Goal: Task Accomplishment & Management: Manage account settings

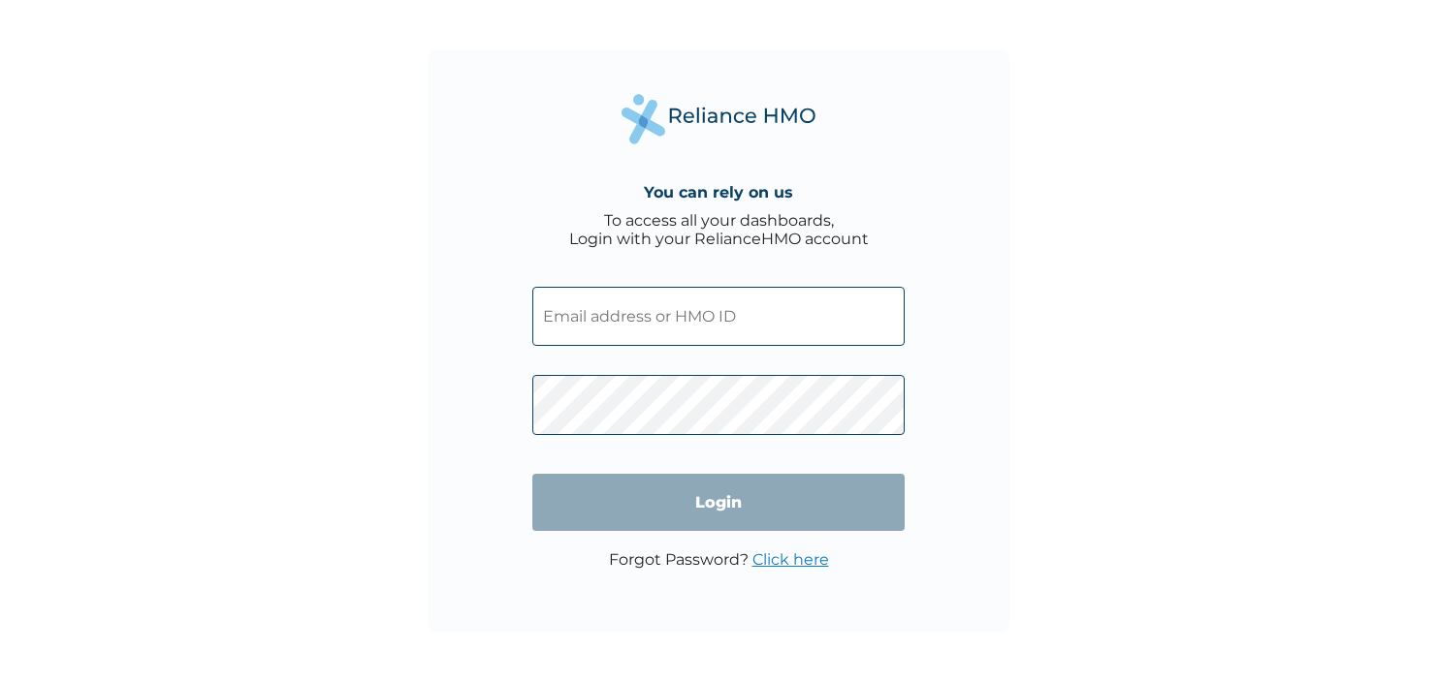
click at [590, 313] on input "text" at bounding box center [718, 316] width 372 height 59
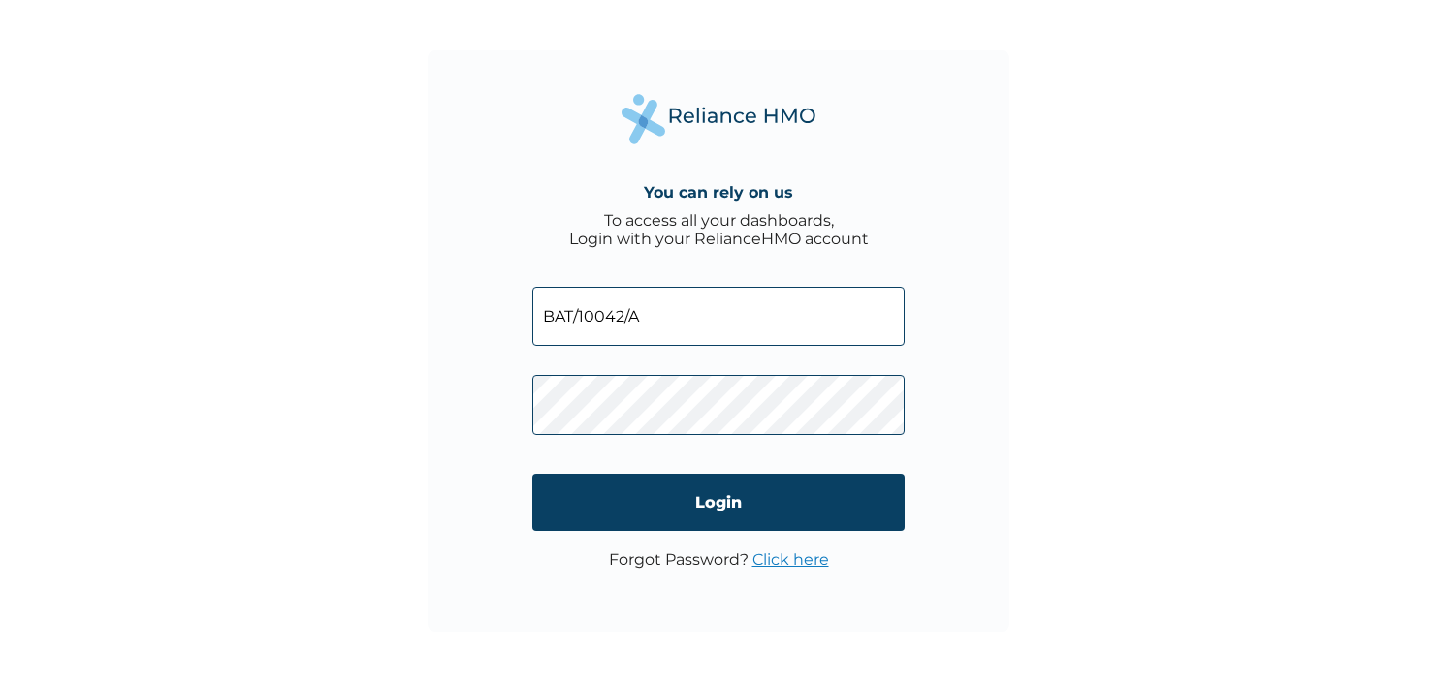
type input "BAT/10042/A"
click at [678, 588] on div "Forgot Password? Click here" at bounding box center [719, 570] width 220 height 38
click at [816, 559] on link "Click here" at bounding box center [790, 560] width 77 height 18
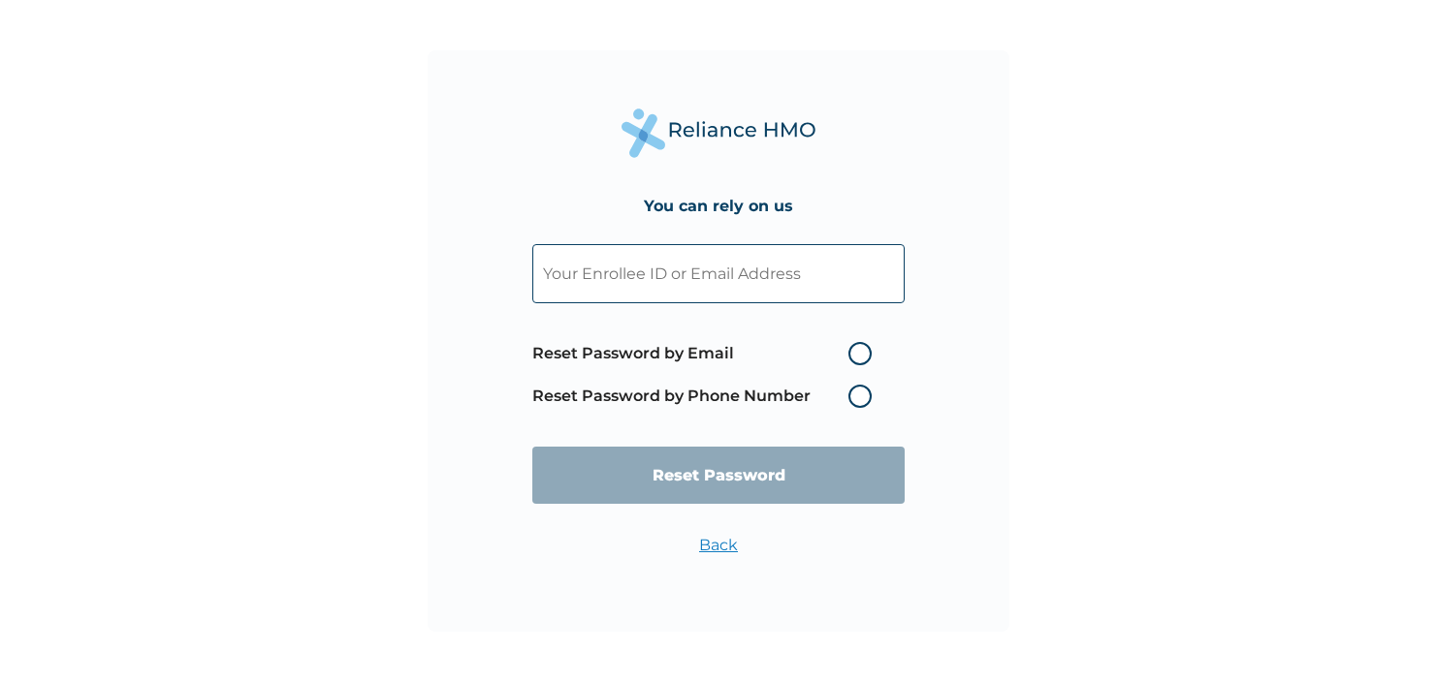
click at [854, 397] on label "Reset Password by Phone Number" at bounding box center [706, 396] width 349 height 23
click at [860, 404] on label "Reset Password by Phone Number" at bounding box center [706, 396] width 349 height 23
click at [860, 397] on label "Reset Password by Phone Number" at bounding box center [706, 396] width 349 height 23
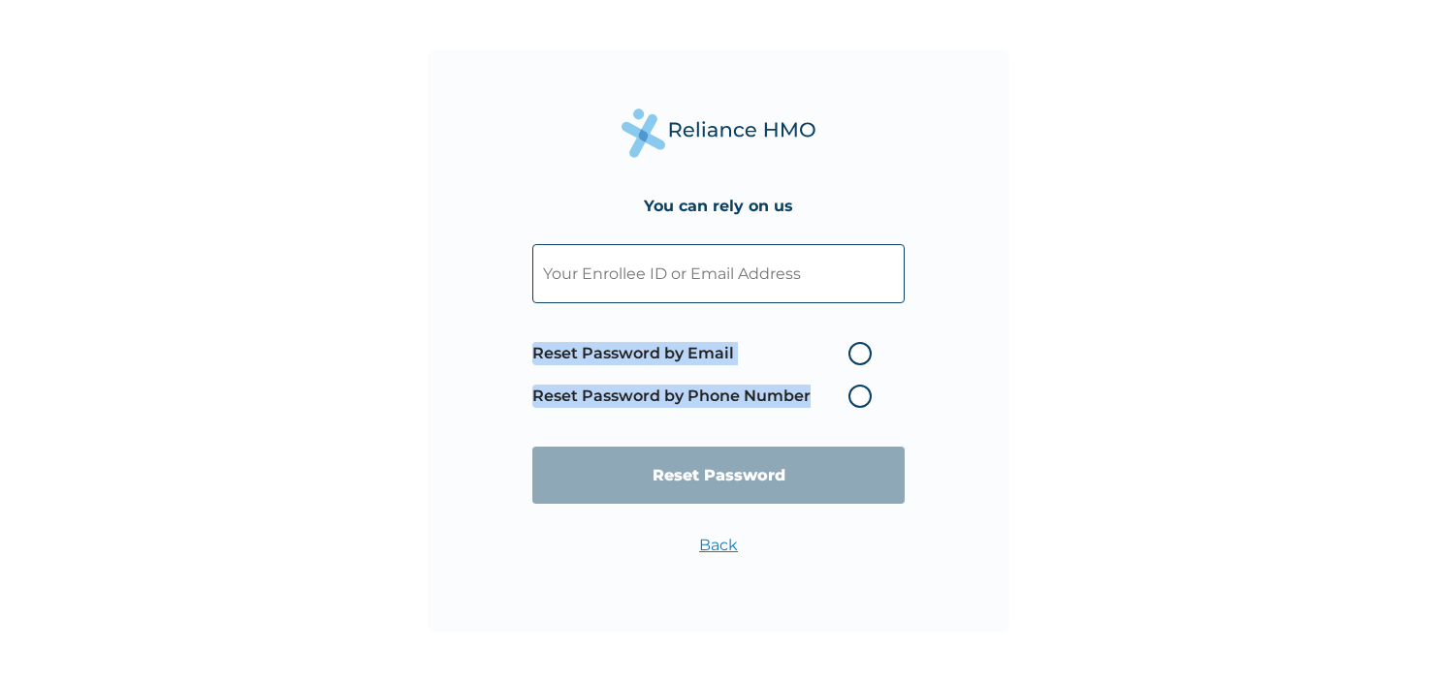
click at [860, 397] on label "Reset Password by Phone Number" at bounding box center [706, 396] width 349 height 23
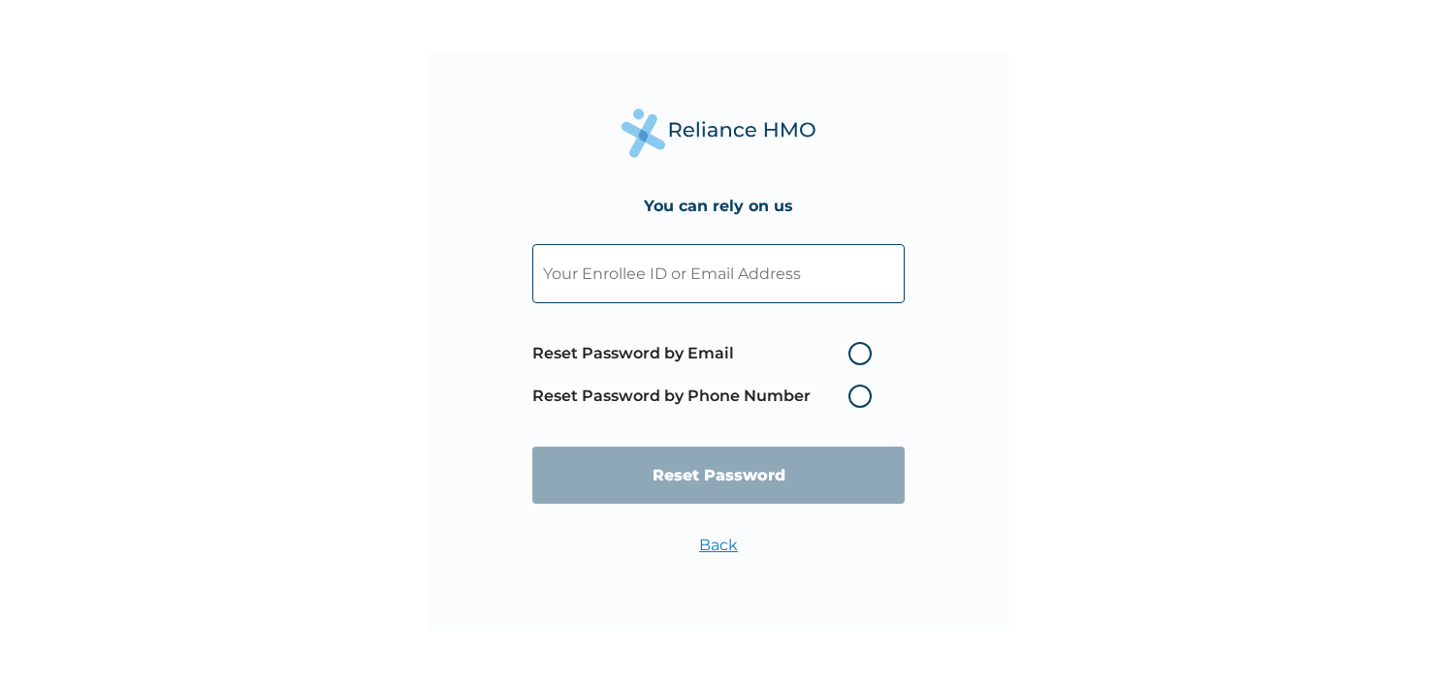
click at [737, 287] on input "text" at bounding box center [718, 273] width 372 height 59
type input "[EMAIL_ADDRESS][DOMAIN_NAME]"
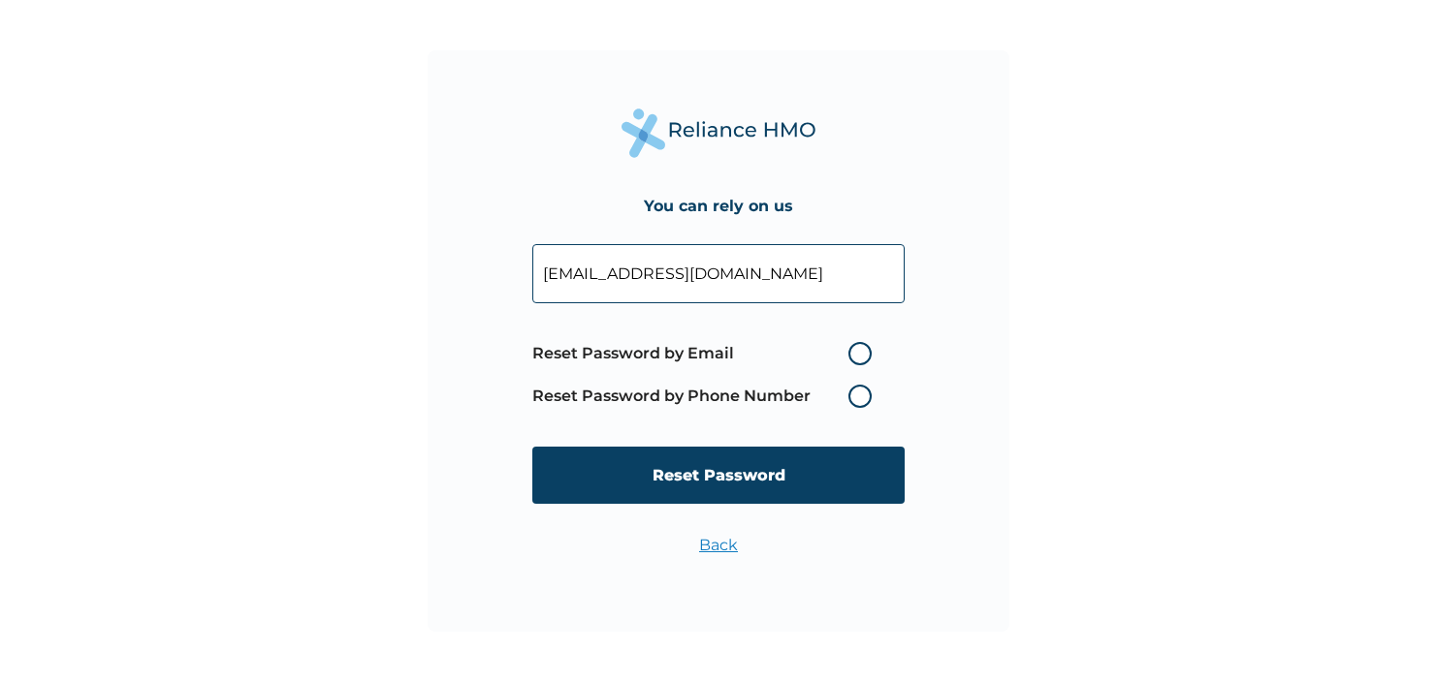
click at [867, 350] on label "Reset Password by Email" at bounding box center [706, 353] width 349 height 23
click at [852, 350] on input "Reset Password by Email" at bounding box center [836, 353] width 31 height 31
radio input "true"
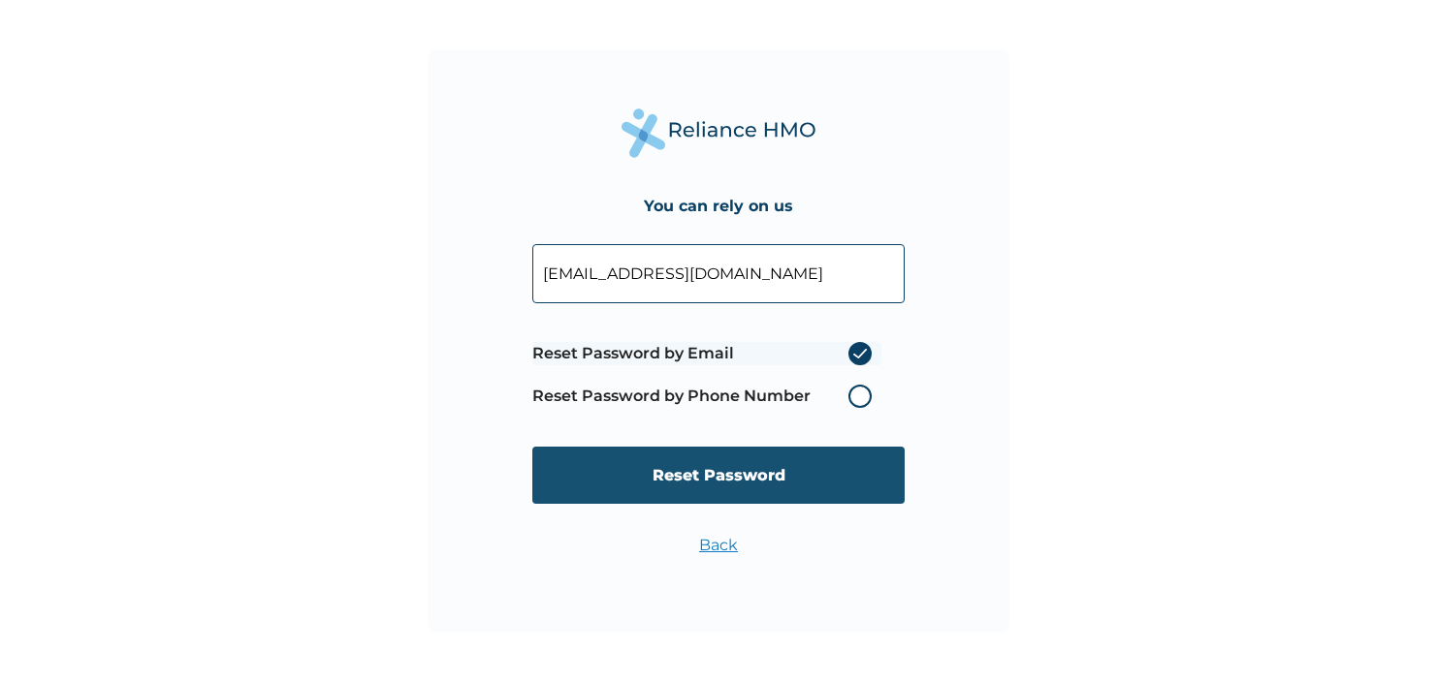
click at [819, 491] on input "Reset Password" at bounding box center [718, 475] width 372 height 57
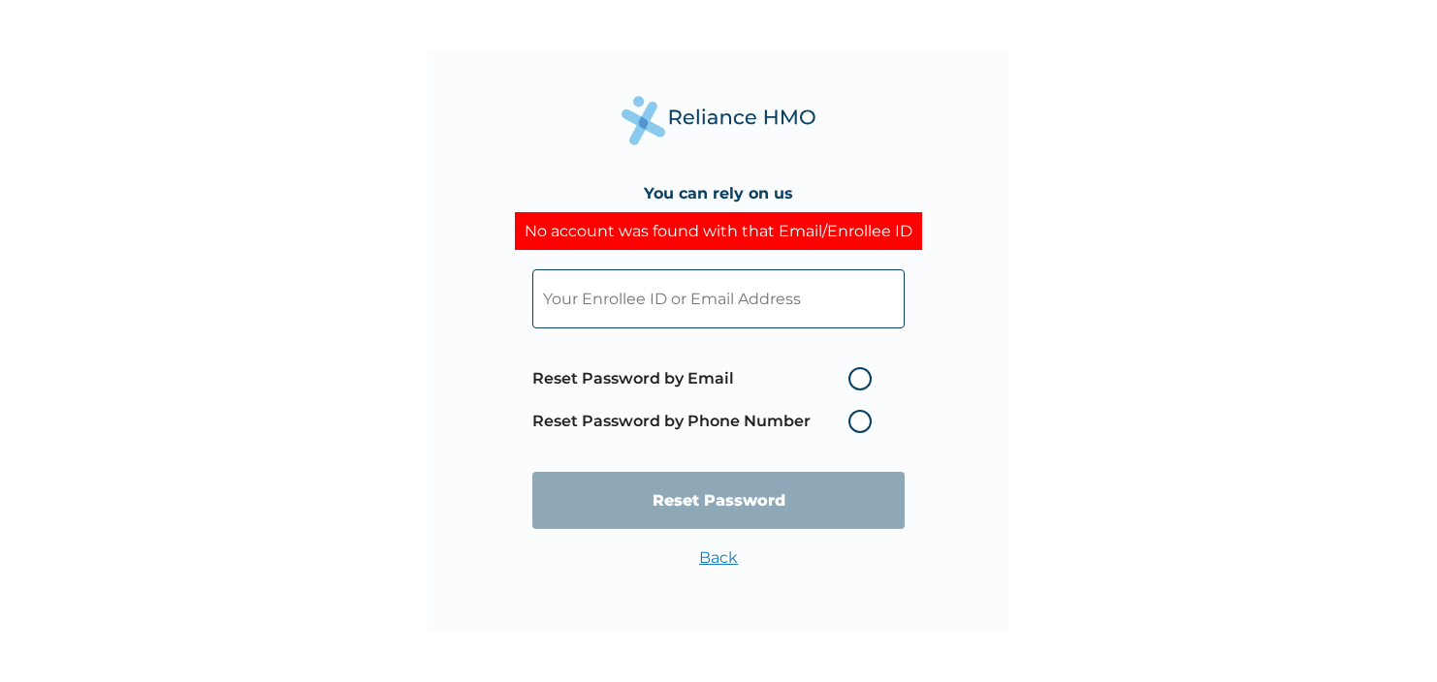
click at [671, 300] on input "text" at bounding box center [718, 298] width 372 height 59
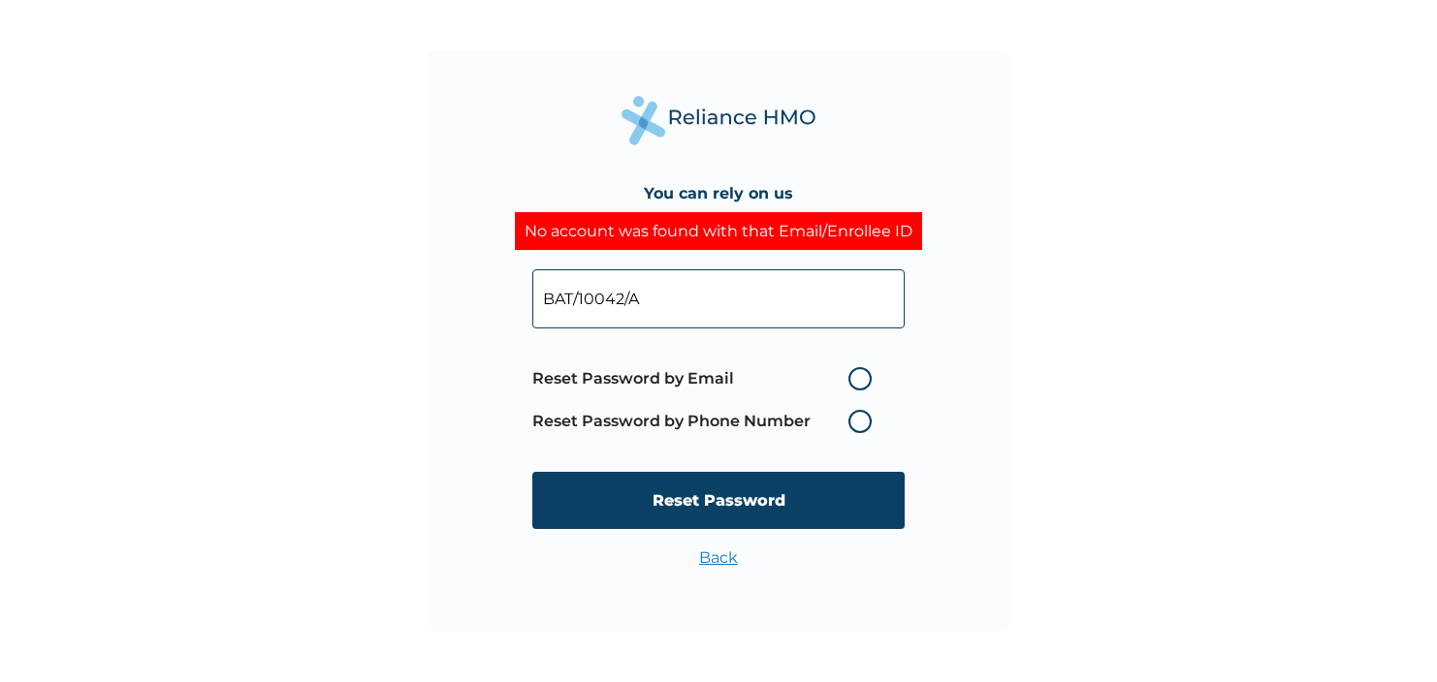
type input "BAT/10042/A"
click at [854, 426] on label "Reset Password by Phone Number" at bounding box center [706, 421] width 349 height 23
click at [861, 426] on label "Reset Password by Phone Number" at bounding box center [706, 421] width 349 height 23
click at [865, 371] on label "Reset Password by Email" at bounding box center [706, 378] width 349 height 23
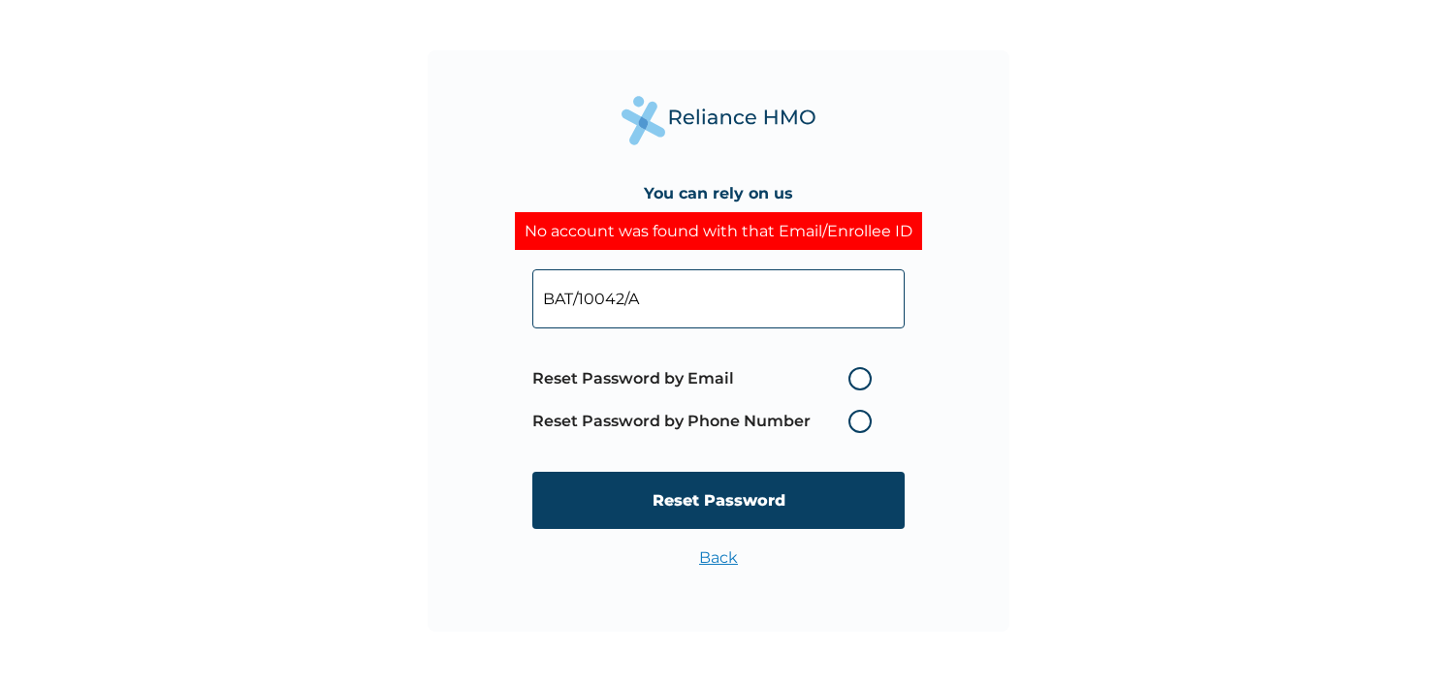
click at [852, 371] on input "Reset Password by Email" at bounding box center [836, 379] width 31 height 31
radio input "true"
click at [857, 418] on label "Reset Password by Phone Number" at bounding box center [706, 421] width 349 height 23
click at [857, 431] on label "Reset Password by Phone Number" at bounding box center [706, 421] width 349 height 23
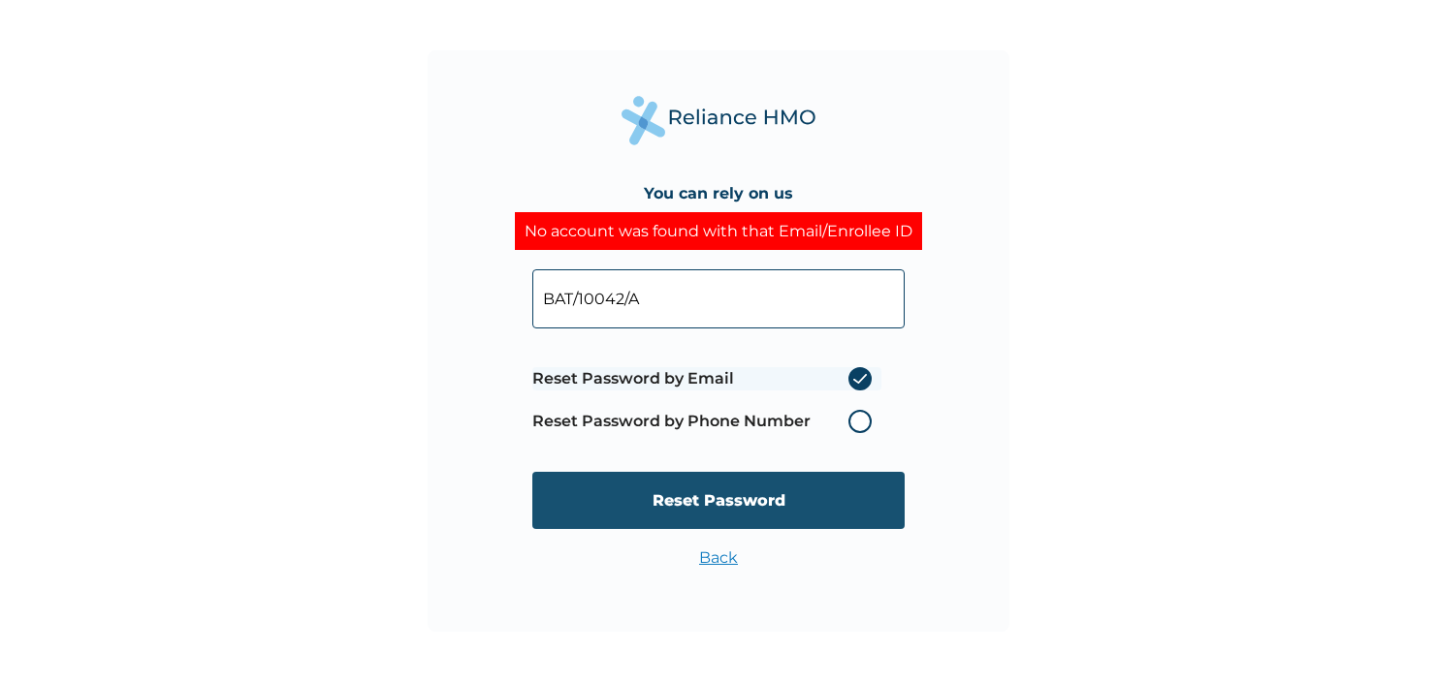
click at [773, 513] on input "Reset Password" at bounding box center [718, 500] width 372 height 57
